Goal: Information Seeking & Learning: Find specific fact

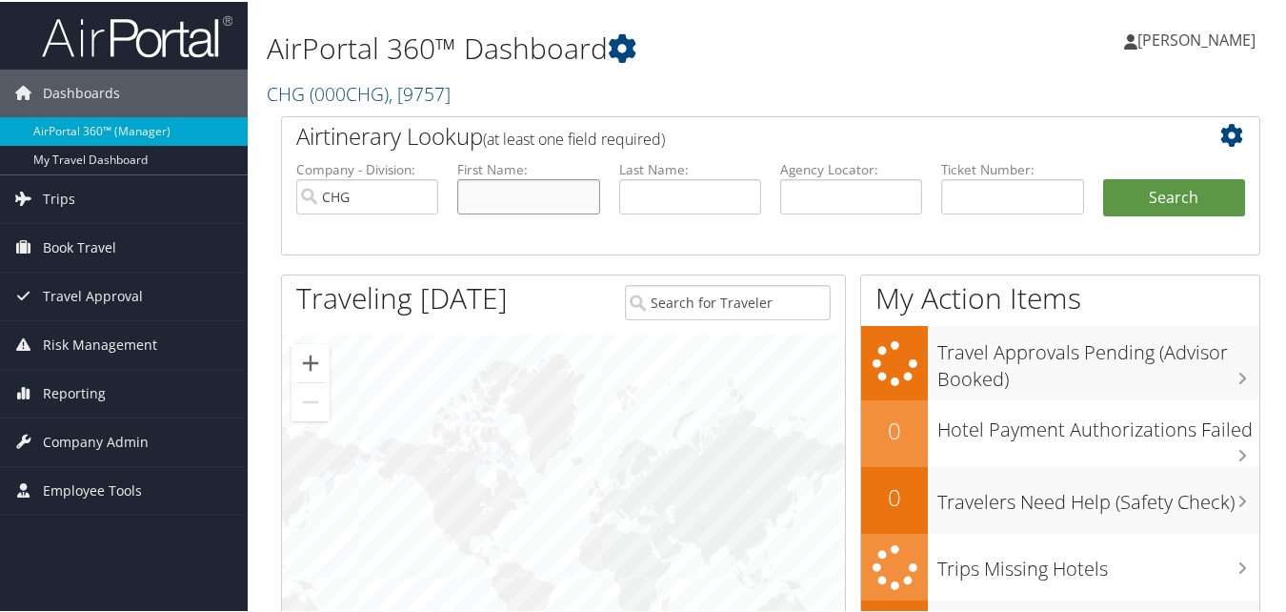
click at [493, 192] on input "text" at bounding box center [528, 194] width 142 height 35
paste input "Schafer, Angela"
drag, startPoint x: 520, startPoint y: 194, endPoint x: 385, endPoint y: 200, distance: 135.4
click at [385, 200] on ul "Company - Division: CHG First Name: Schafer, Angela Last Name: Agency Locator: …" at bounding box center [771, 205] width 968 height 95
type input "Angela"
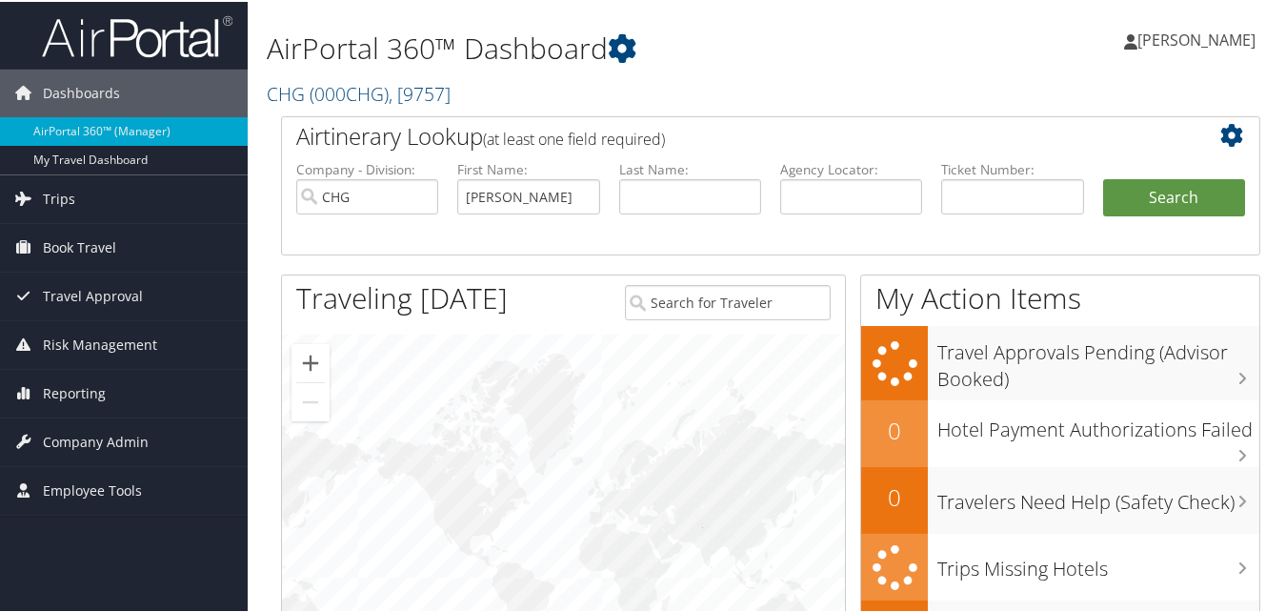
click at [612, 191] on li "Last Name:" at bounding box center [690, 202] width 161 height 89
click at [669, 192] on input "text" at bounding box center [690, 194] width 142 height 35
paste input "Schafer,"
type input "Schafer"
click at [1103, 177] on button "Search" at bounding box center [1174, 196] width 142 height 38
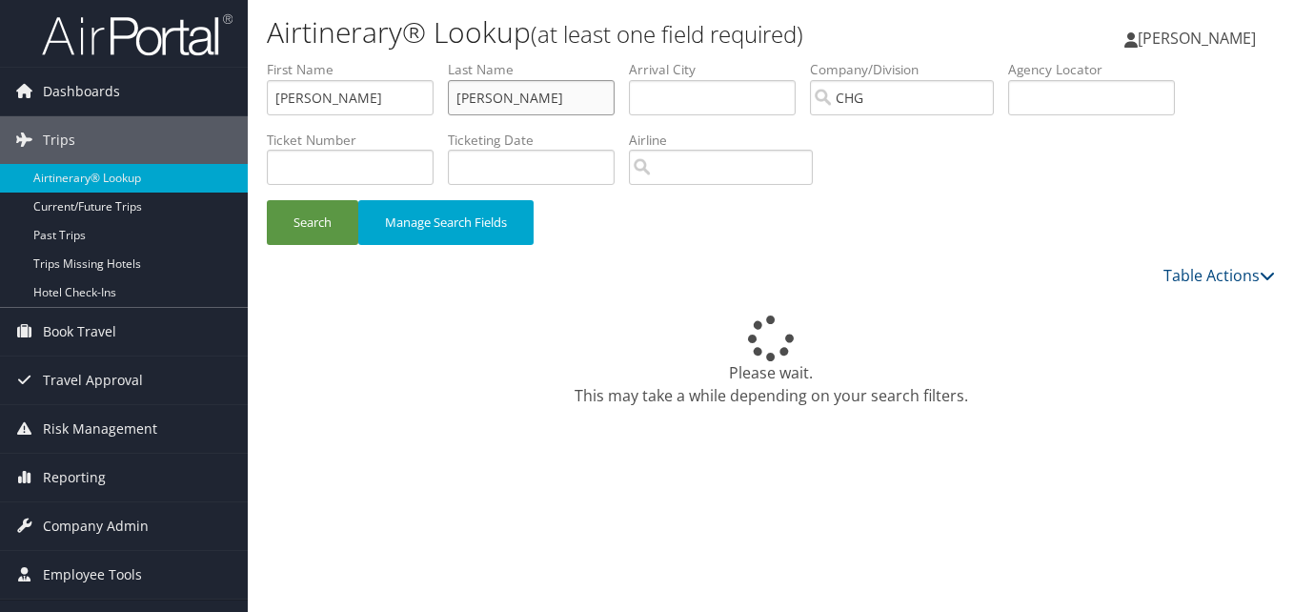
drag, startPoint x: 519, startPoint y: 96, endPoint x: 423, endPoint y: 107, distance: 96.8
click at [423, 60] on ul "First Name Angela Last Name Schafer Departure City Arrival City Company/Divisio…" at bounding box center [771, 60] width 1008 height 0
paste input "impson"
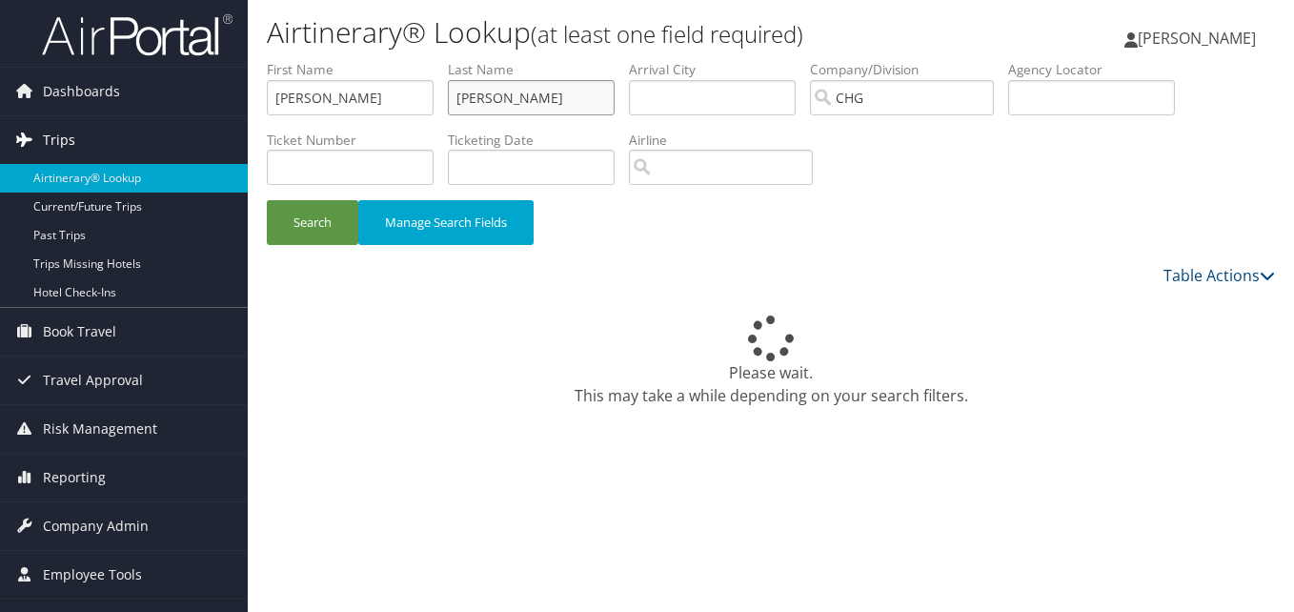
type input "[PERSON_NAME]"
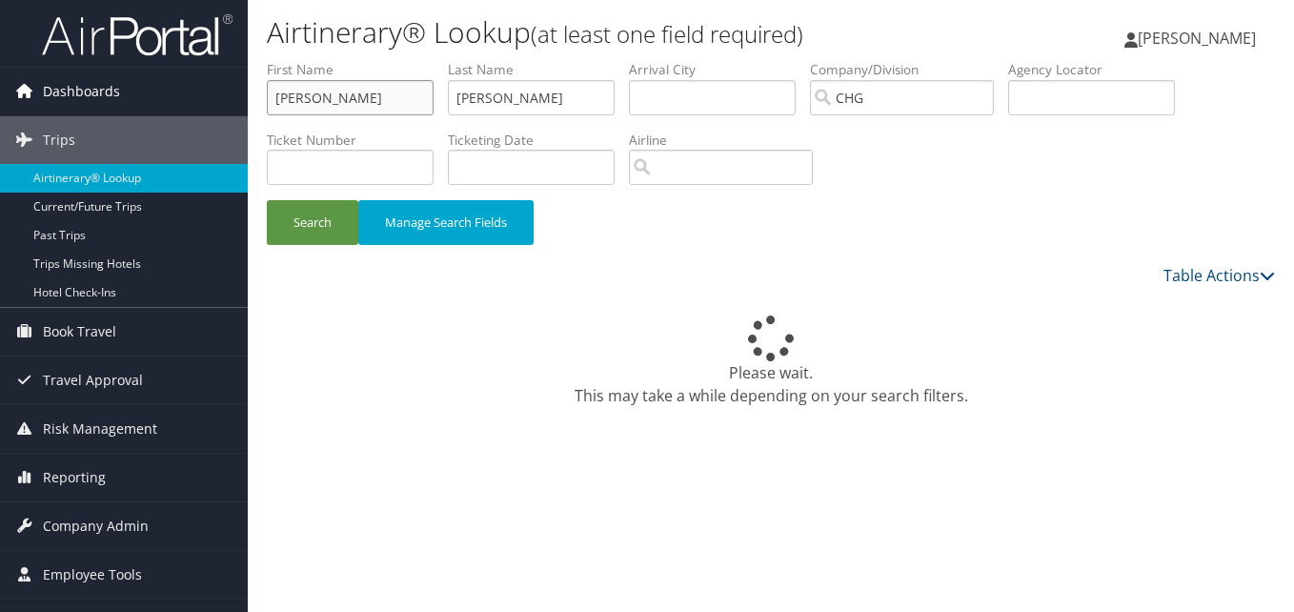
drag, startPoint x: 350, startPoint y: 100, endPoint x: 147, endPoint y: 95, distance: 203.0
click at [132, 98] on div "Dashboards AirPortal 360™ (Manager) My Travel Dashboard Trips Airtinerary® Look…" at bounding box center [647, 306] width 1294 height 612
paste input "Nicole"
click at [298, 232] on button "Search" at bounding box center [312, 222] width 91 height 45
click at [377, 95] on input "Nicole" at bounding box center [350, 97] width 167 height 35
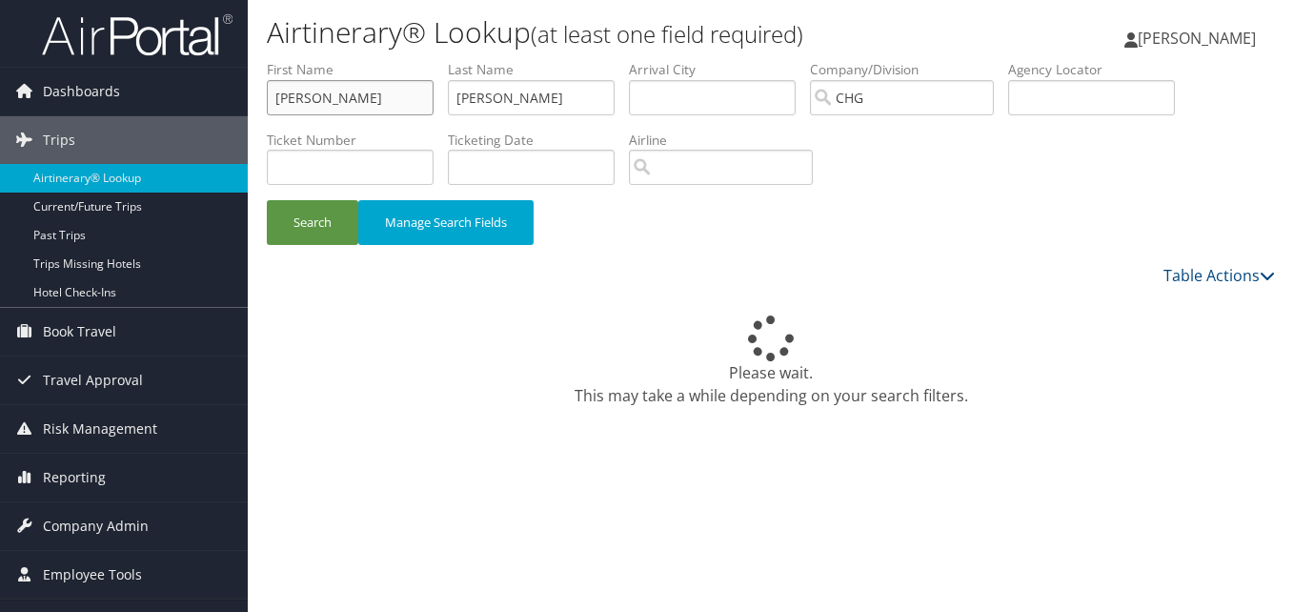
type input "Nicole"
click at [531, 94] on input "Simpson" at bounding box center [531, 97] width 167 height 35
click at [313, 216] on button "Search" at bounding box center [312, 222] width 91 height 45
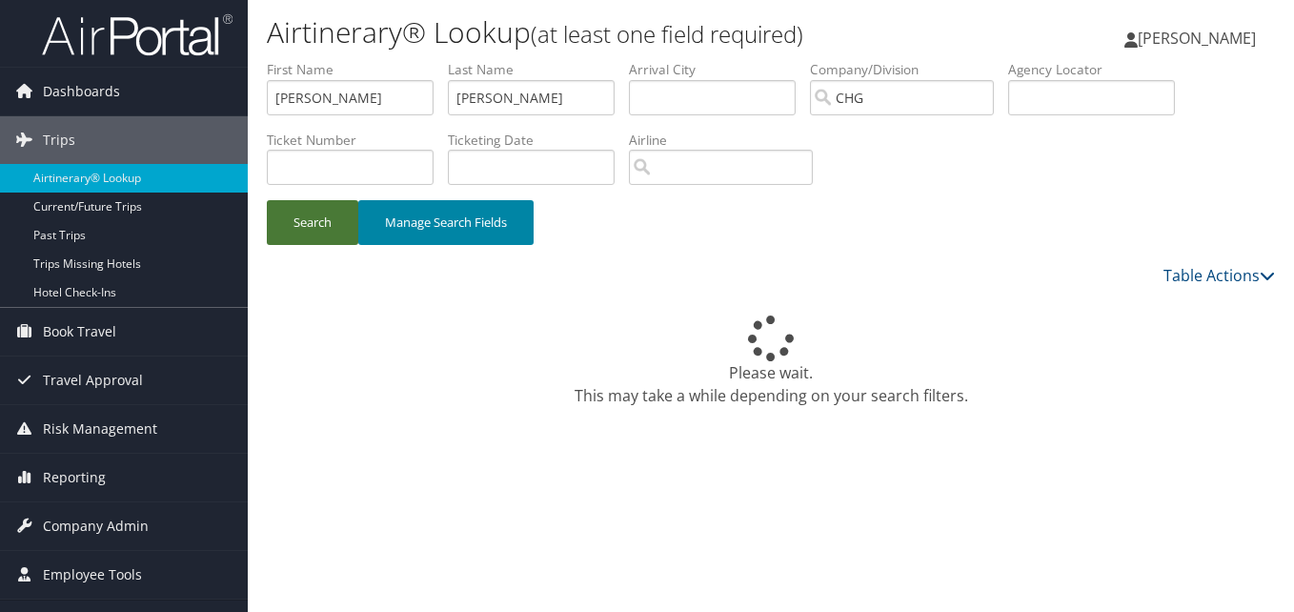
drag, startPoint x: 315, startPoint y: 200, endPoint x: 428, endPoint y: 216, distance: 113.6
click at [320, 200] on button "Search" at bounding box center [312, 222] width 91 height 45
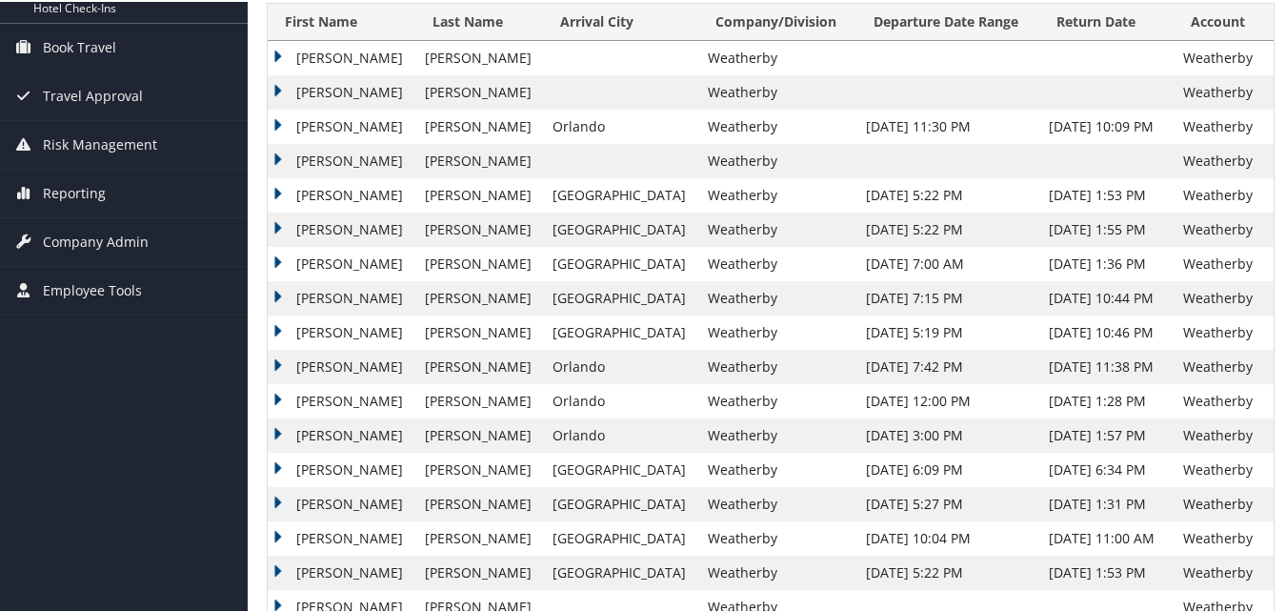
scroll to position [381, 0]
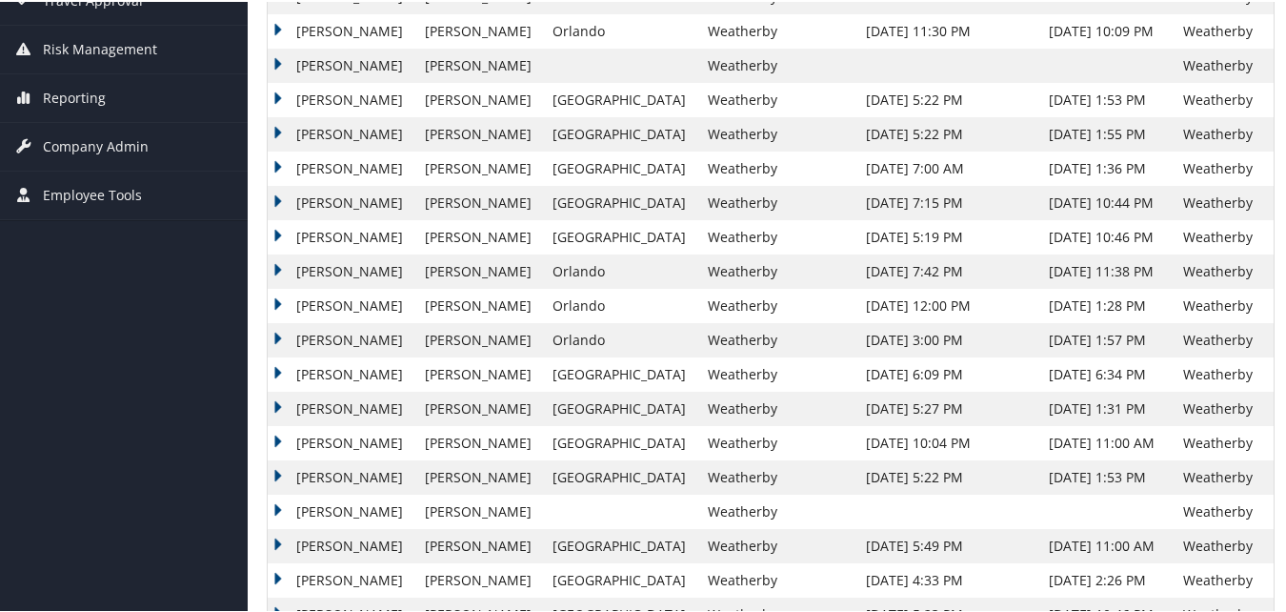
click at [299, 403] on td "Nicole" at bounding box center [342, 407] width 148 height 34
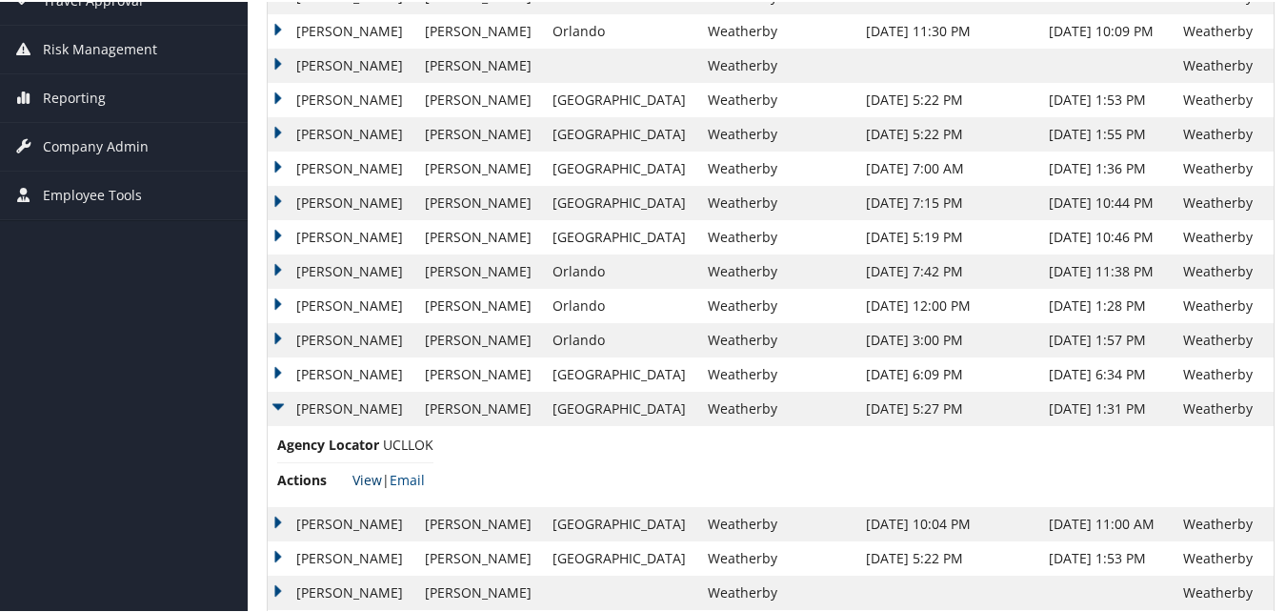
click at [359, 476] on link "View" at bounding box center [368, 478] width 30 height 18
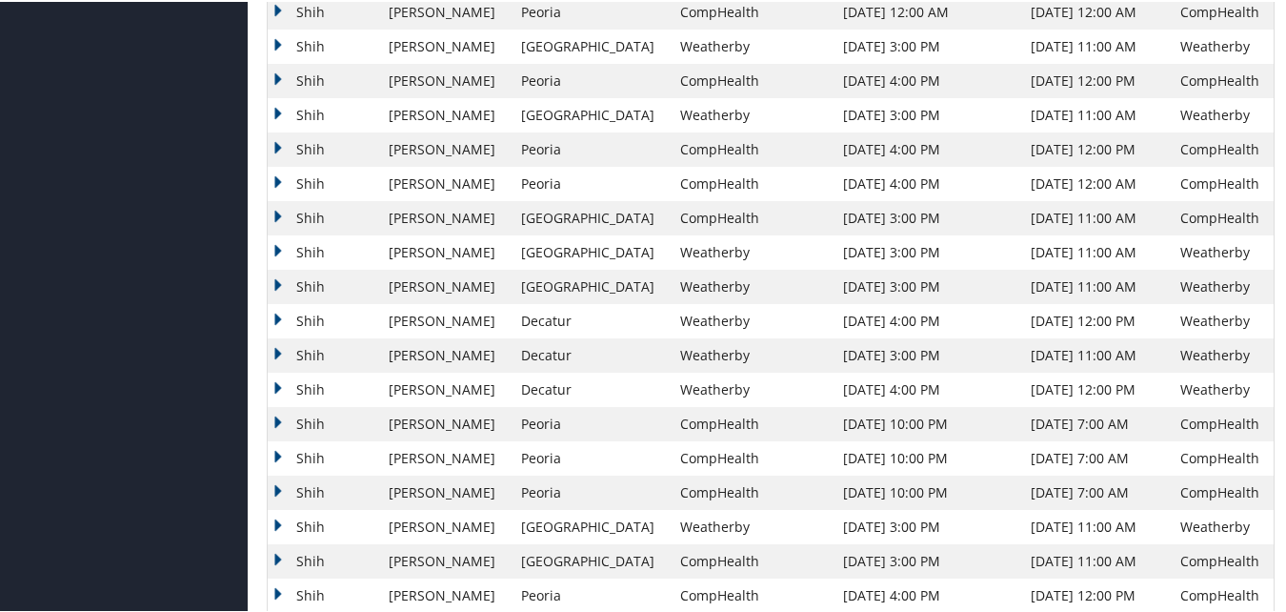
scroll to position [1429, 0]
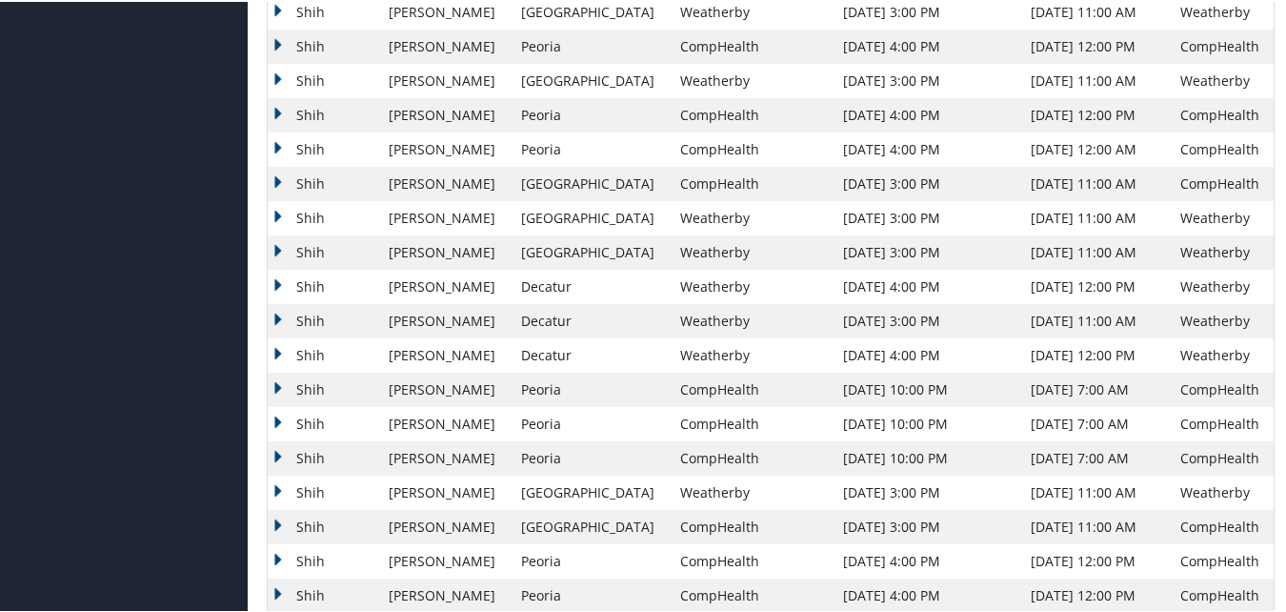
click at [290, 483] on td "Shih" at bounding box center [323, 491] width 111 height 34
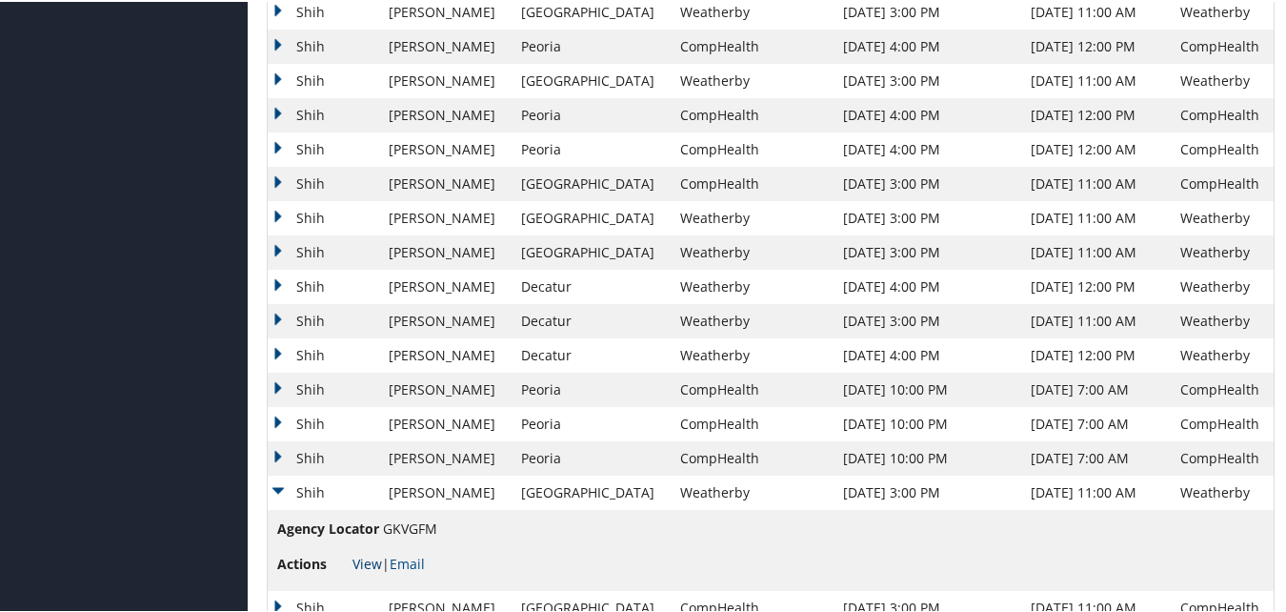
click at [373, 563] on link "View" at bounding box center [368, 562] width 30 height 18
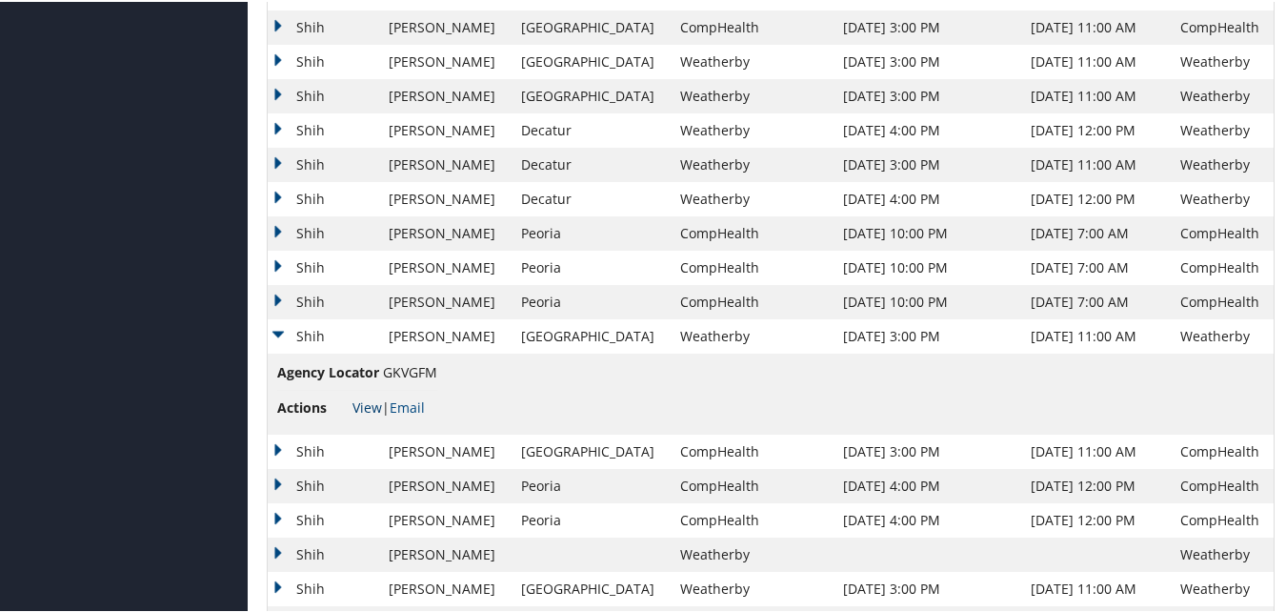
scroll to position [1620, 0]
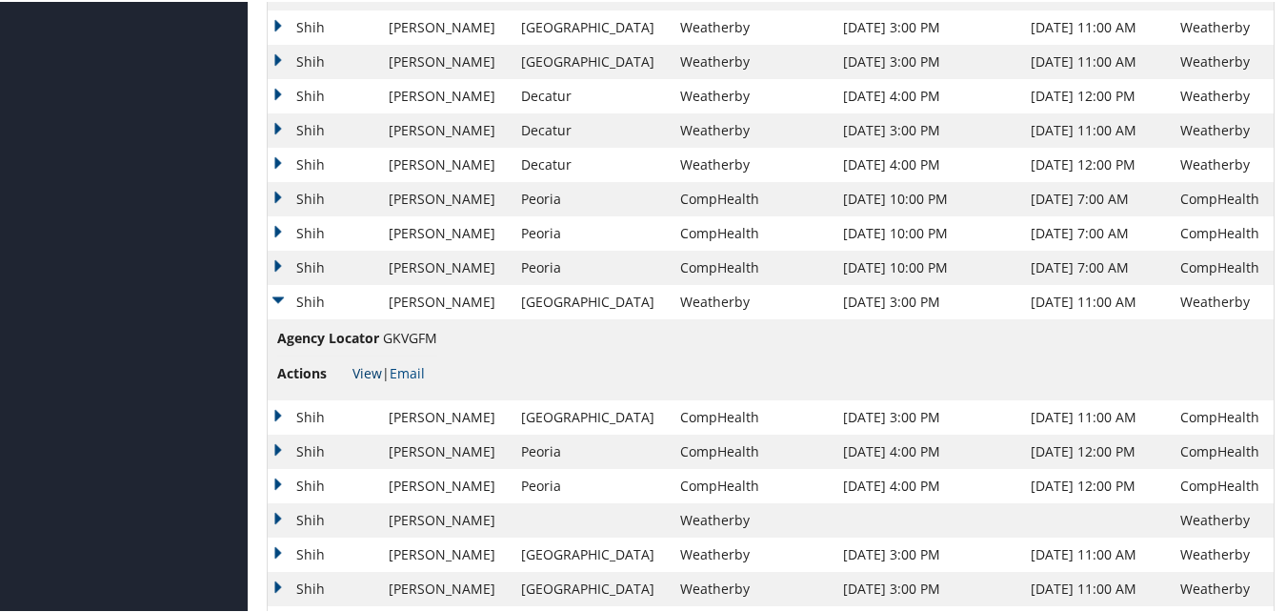
click at [371, 364] on link "View" at bounding box center [368, 371] width 30 height 18
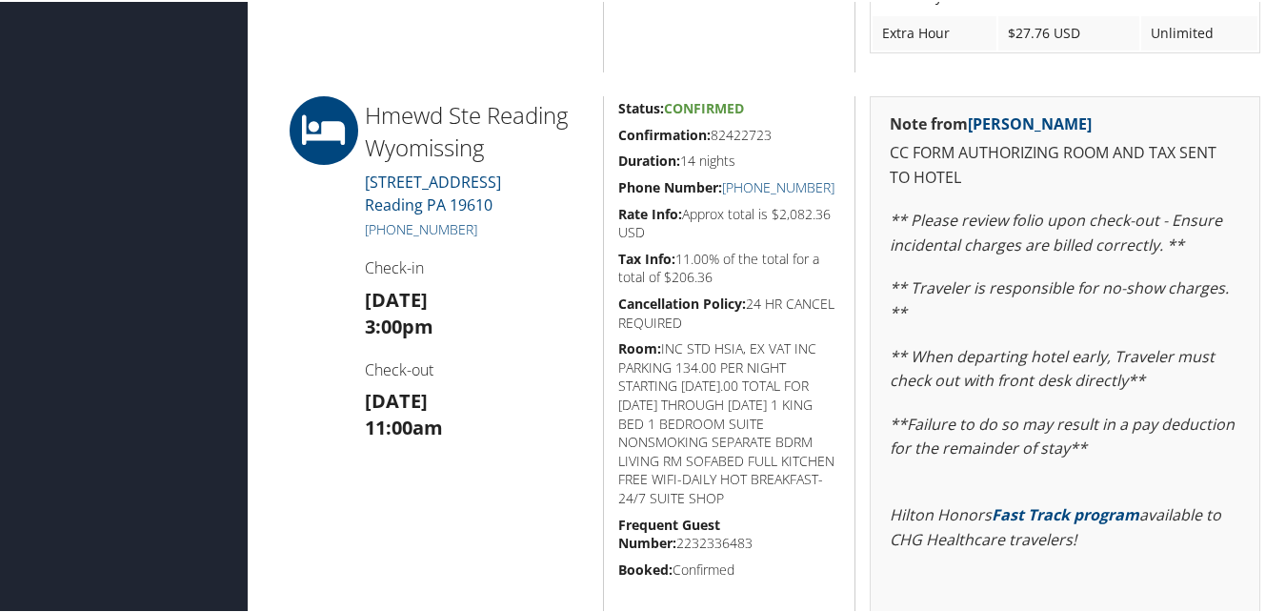
scroll to position [1143, 0]
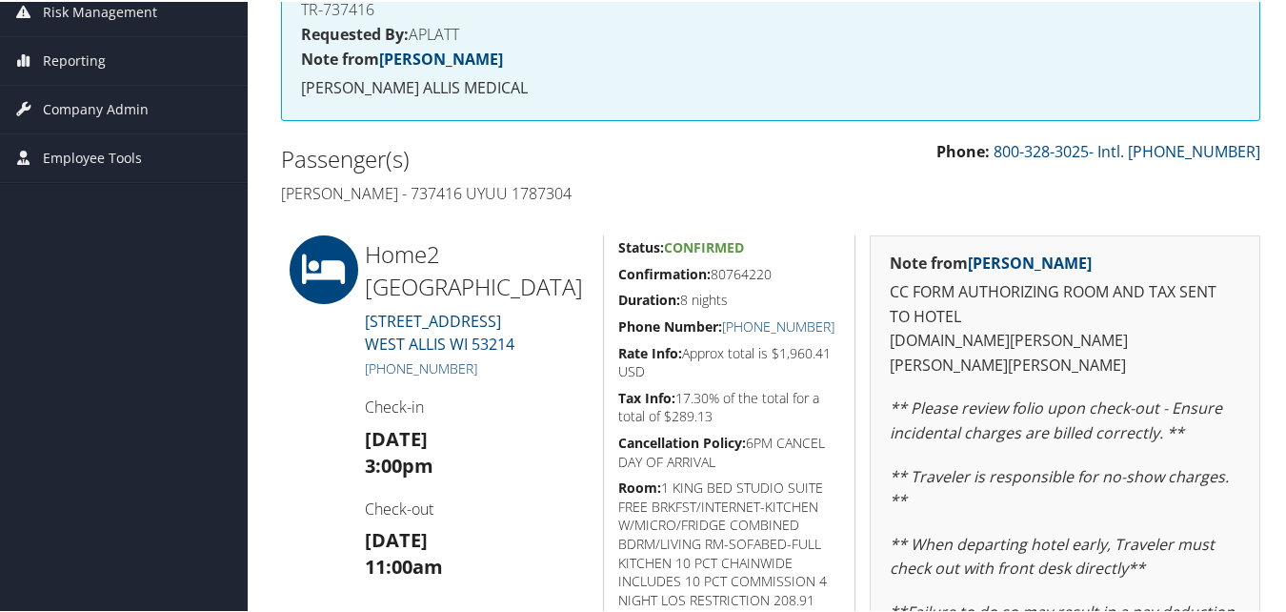
scroll to position [286, 0]
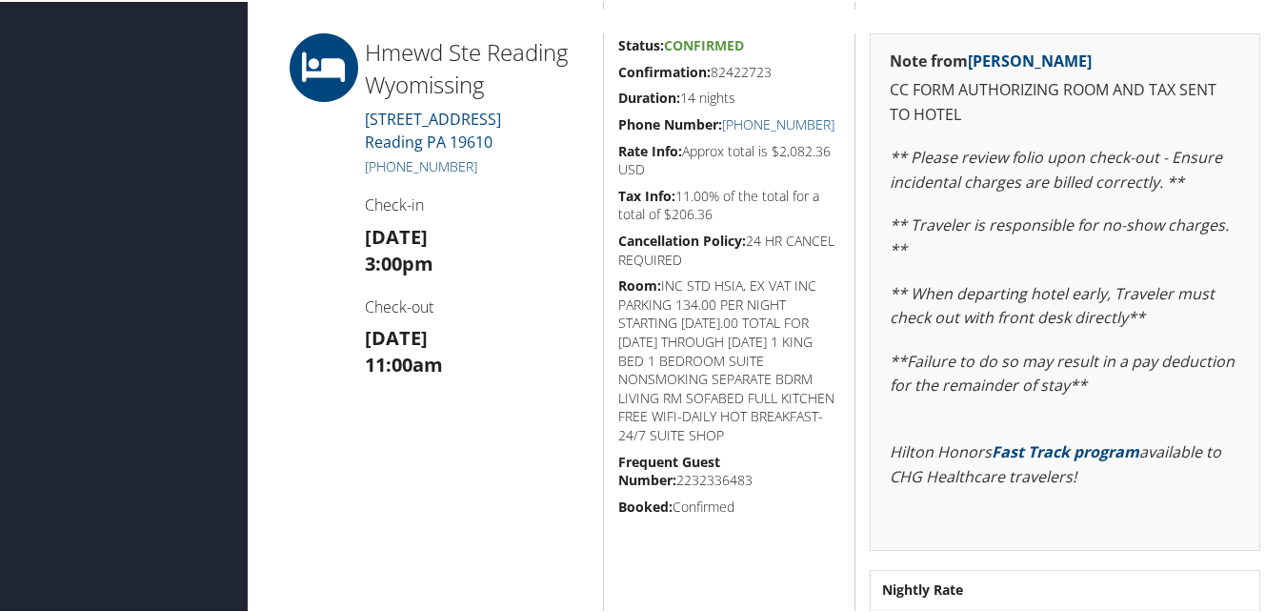
scroll to position [1239, 0]
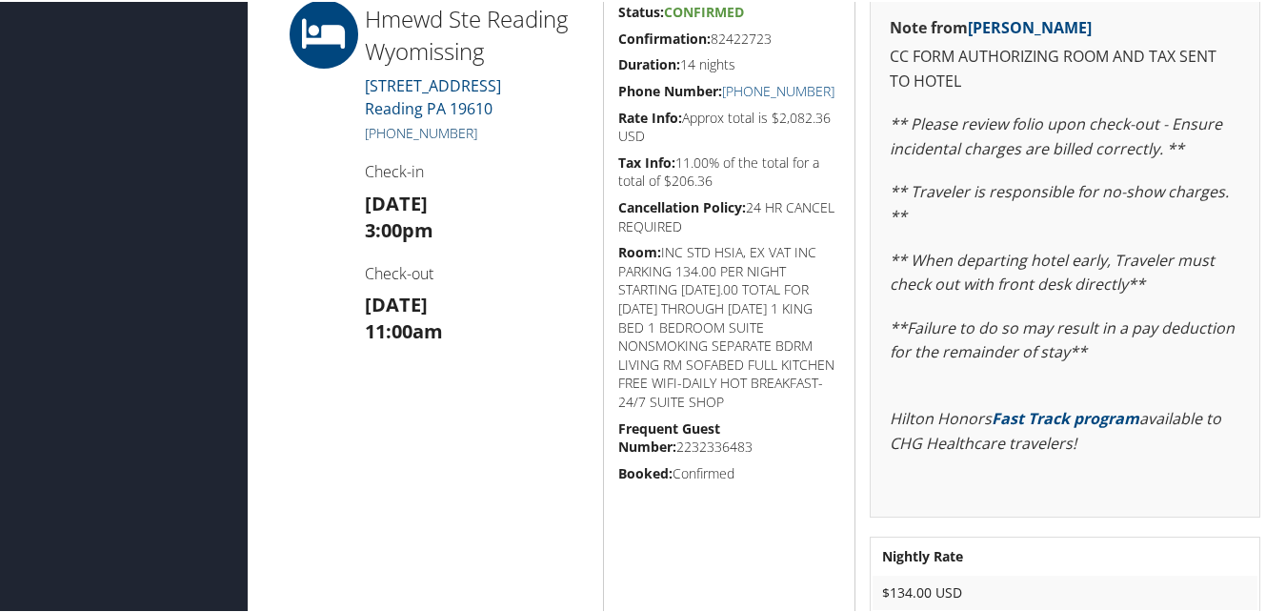
drag, startPoint x: 481, startPoint y: 132, endPoint x: 389, endPoint y: 129, distance: 92.5
click at [389, 129] on h5 "+1 (610) 736-3100" at bounding box center [477, 131] width 224 height 19
copy link "610) 736-3100"
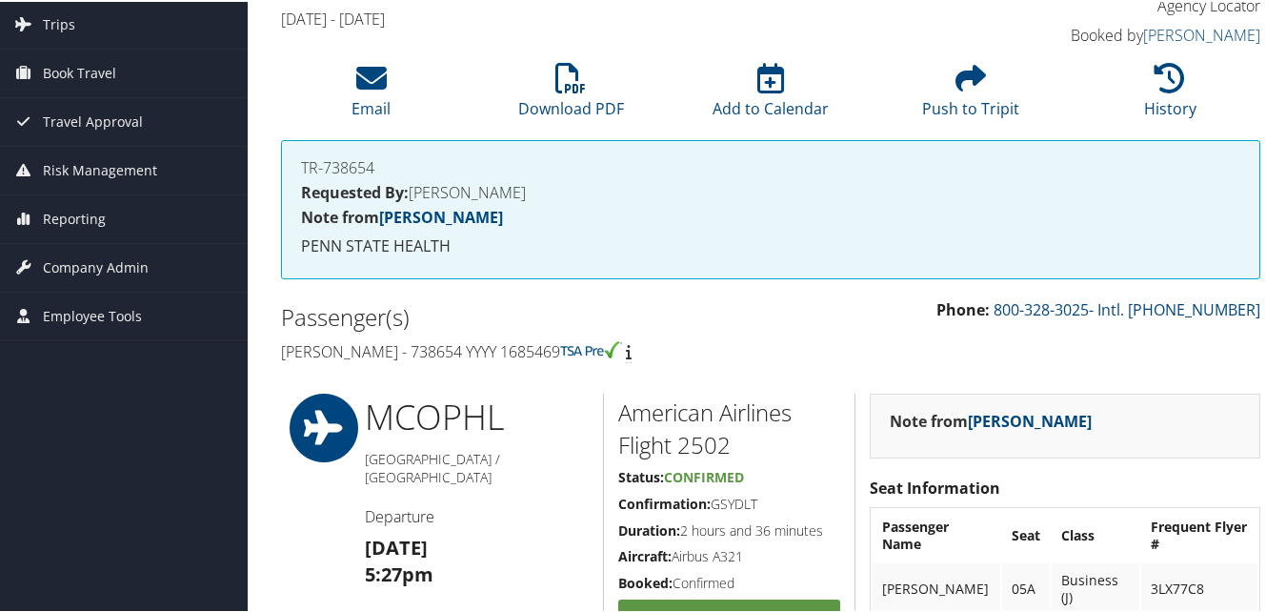
scroll to position [95, 0]
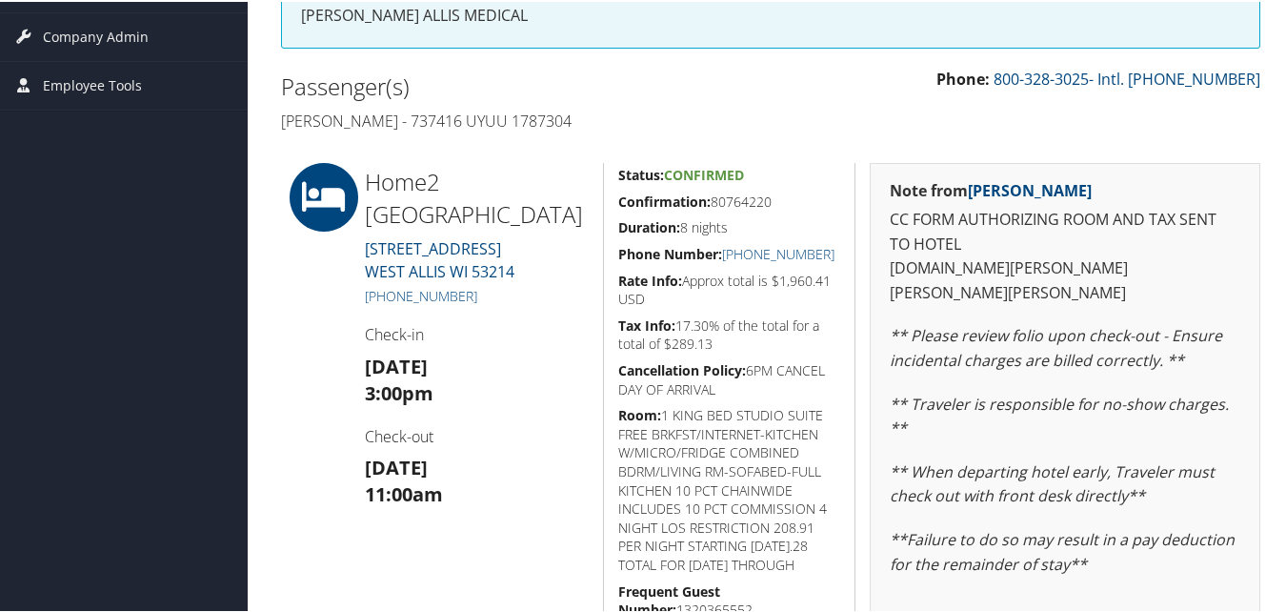
scroll to position [381, 0]
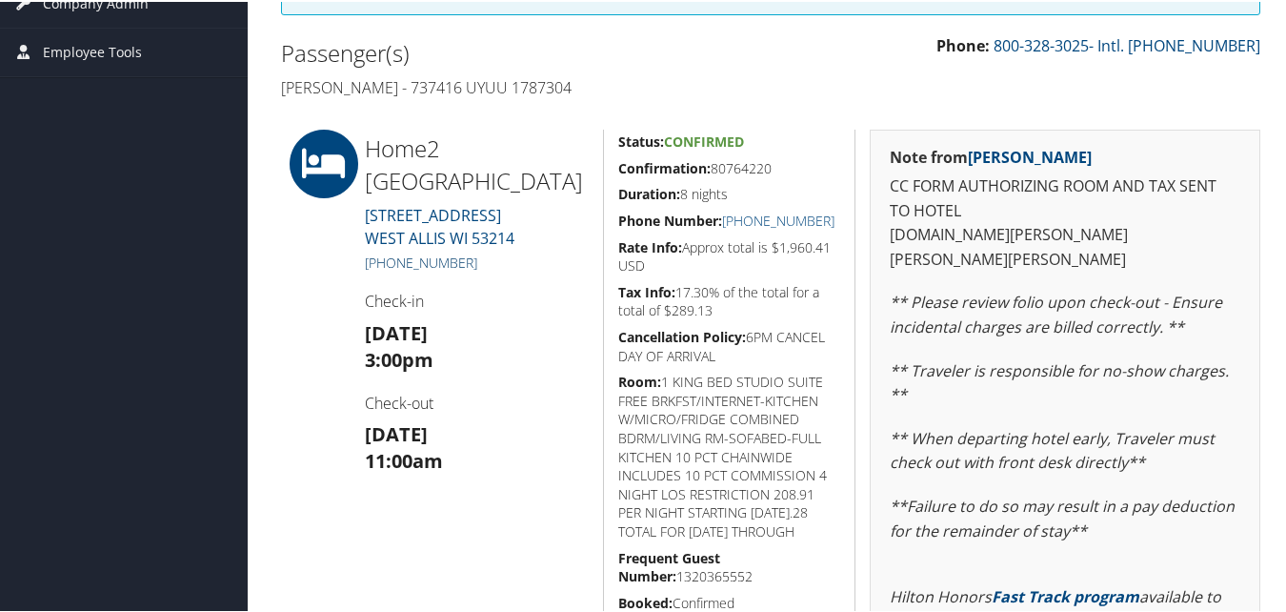
drag, startPoint x: 493, startPoint y: 257, endPoint x: 386, endPoint y: 259, distance: 106.7
click at [386, 259] on h5 "+1 (414) 635-2300" at bounding box center [477, 261] width 224 height 19
copy link "414) 635-2300"
